Goal: Find specific page/section: Find specific page/section

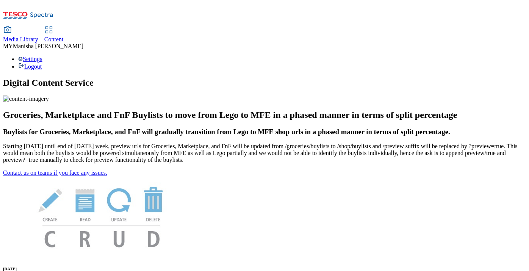
click at [53, 25] on icon at bounding box center [48, 29] width 9 height 9
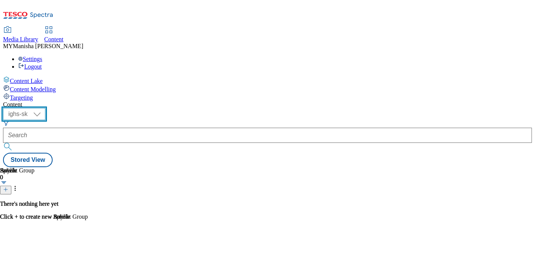
click at [45, 108] on select "ighs-cz ighs-hu ighs-sk" at bounding box center [24, 114] width 42 height 12
select select "ighs-hu"
click at [45, 108] on select "ighs-cz ighs-hu ighs-sk" at bounding box center [24, 114] width 42 height 12
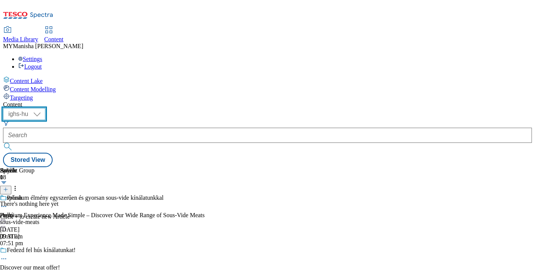
scroll to position [819, 0]
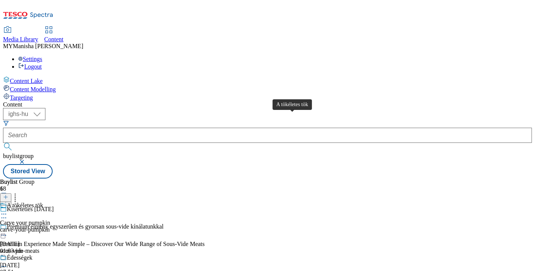
click at [43, 202] on div "A tökéletes tök" at bounding box center [25, 205] width 36 height 7
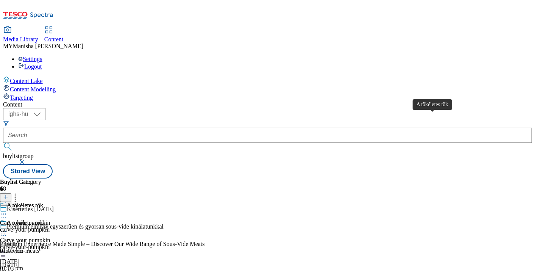
click at [43, 202] on div "A tökéletes tök" at bounding box center [25, 205] width 36 height 7
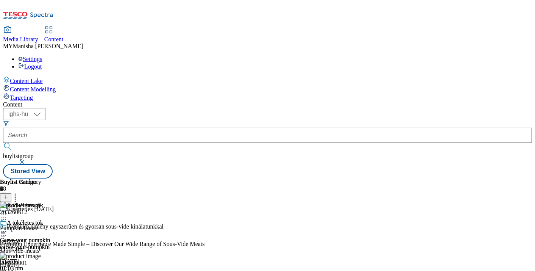
scroll to position [0, 137]
